Goal: Information Seeking & Learning: Learn about a topic

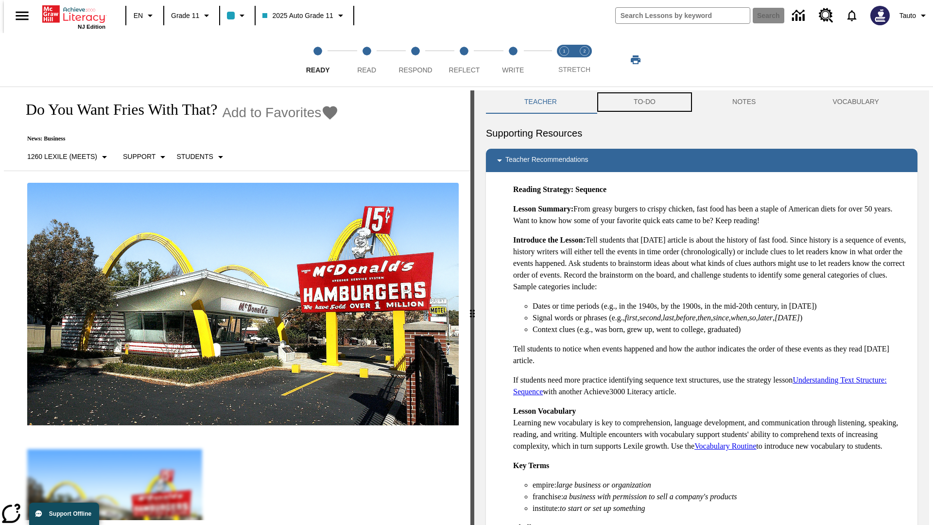
click at [644, 102] on button "TO-DO" at bounding box center [645, 101] width 99 height 23
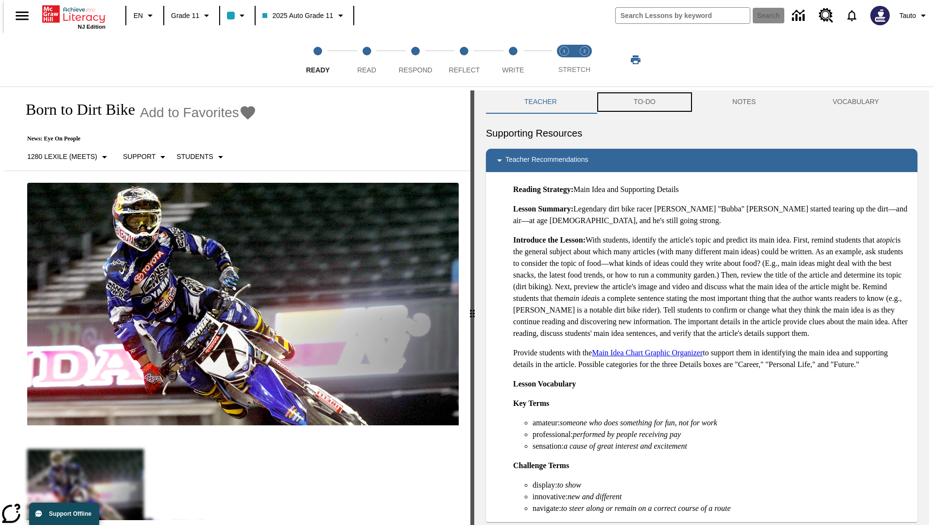
click at [644, 102] on button "TO-DO" at bounding box center [645, 101] width 99 height 23
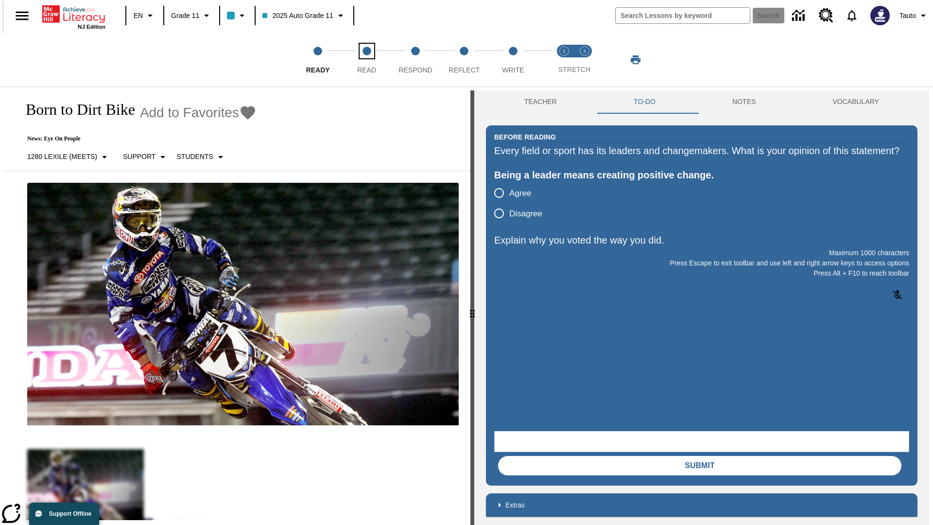
click at [367, 60] on span "Read" at bounding box center [366, 66] width 19 height 18
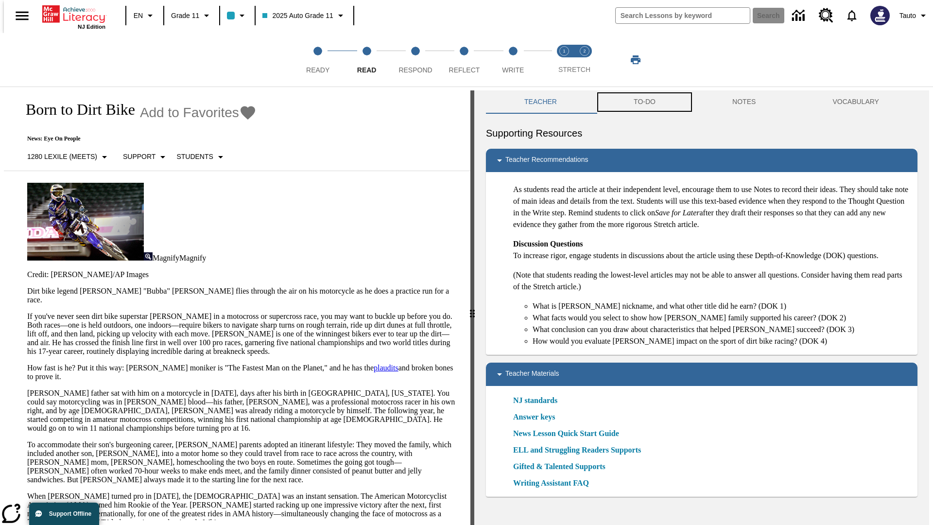
scroll to position [0, 0]
click at [644, 102] on button "TO-DO" at bounding box center [645, 101] width 99 height 23
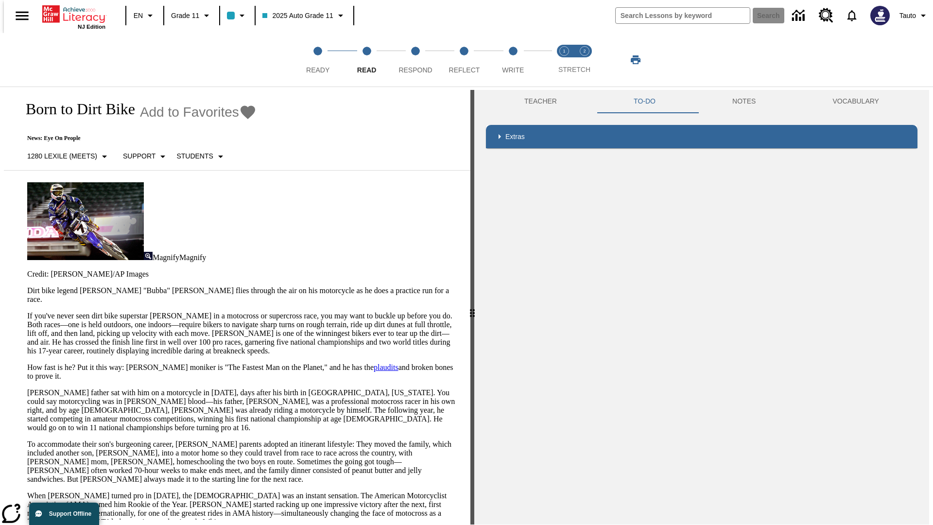
click at [27, 312] on p "If you've never seen dirt bike superstar [PERSON_NAME] in a motocross or superc…" at bounding box center [243, 334] width 432 height 44
